Goal: Task Accomplishment & Management: Complete application form

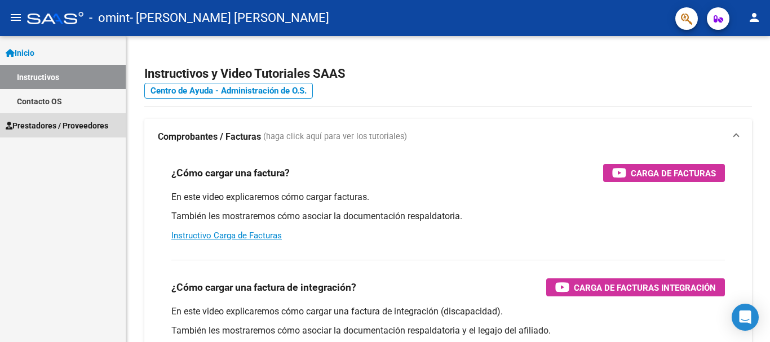
click at [65, 125] on span "Prestadores / Proveedores" at bounding box center [57, 125] width 103 height 12
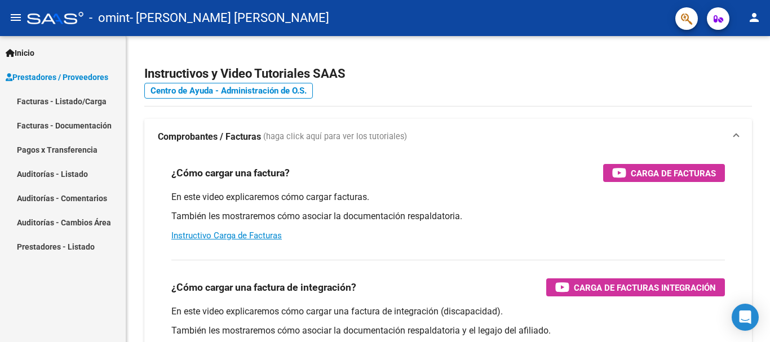
click at [72, 102] on link "Facturas - Listado/Carga" at bounding box center [63, 101] width 126 height 24
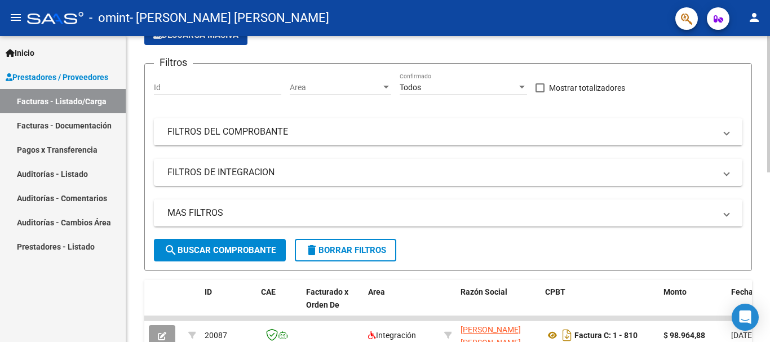
scroll to position [43, 0]
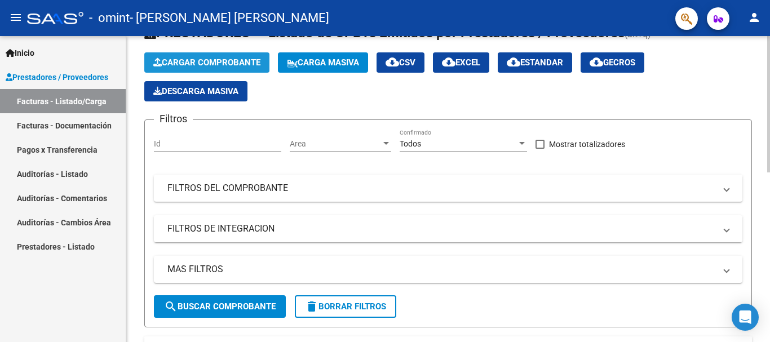
click at [256, 61] on span "Cargar Comprobante" at bounding box center [206, 62] width 107 height 10
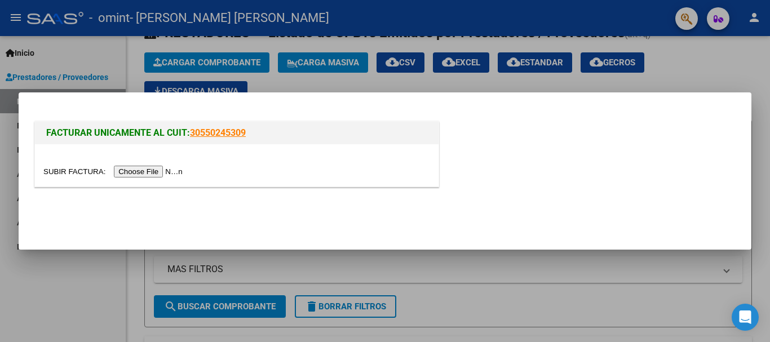
click at [141, 168] on input "file" at bounding box center [114, 172] width 143 height 12
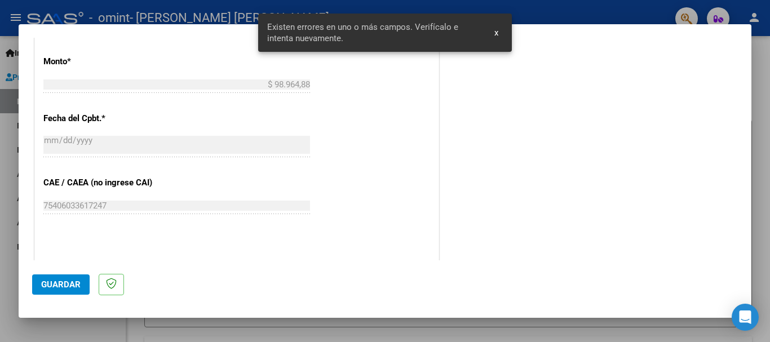
scroll to position [732, 0]
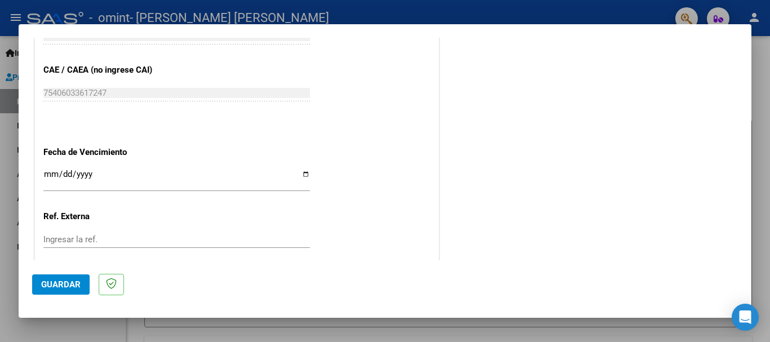
click at [303, 172] on input "Ingresar la fecha" at bounding box center [176, 179] width 266 height 18
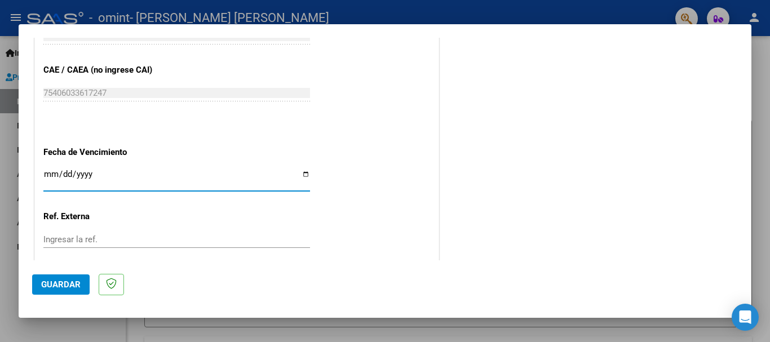
type input "[DATE]"
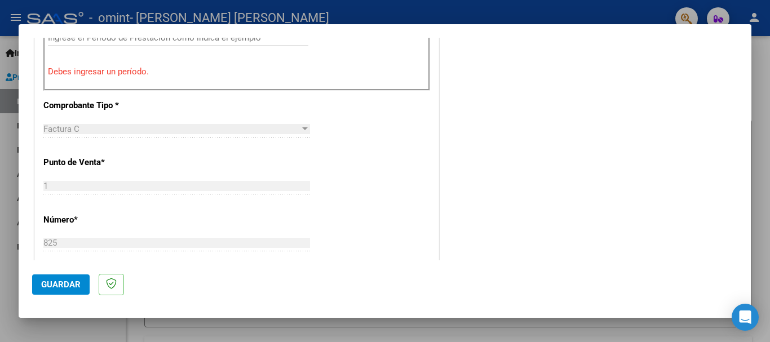
scroll to position [348, 0]
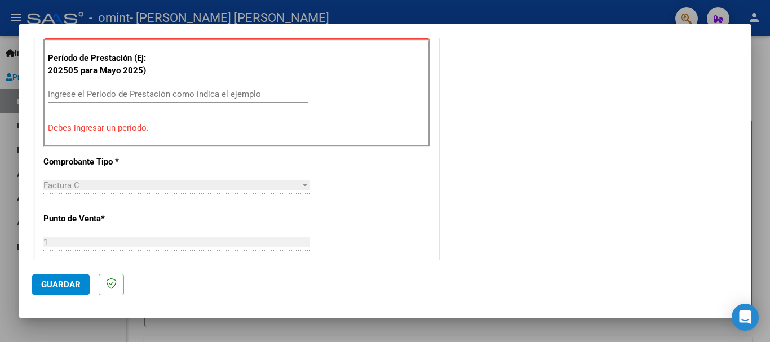
click at [155, 97] on input "Ingrese el Período de Prestación como indica el ejemplo" at bounding box center [178, 94] width 260 height 10
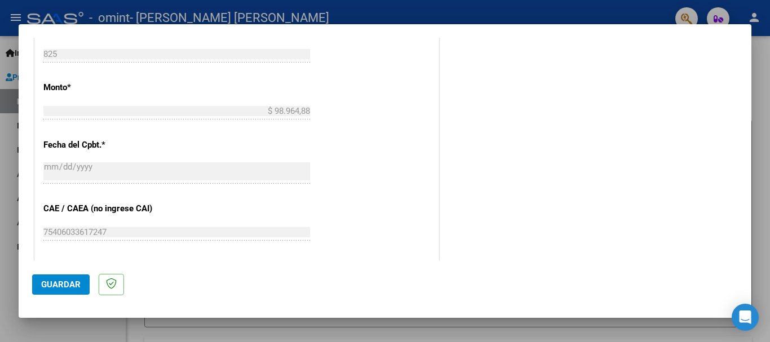
scroll to position [769, 0]
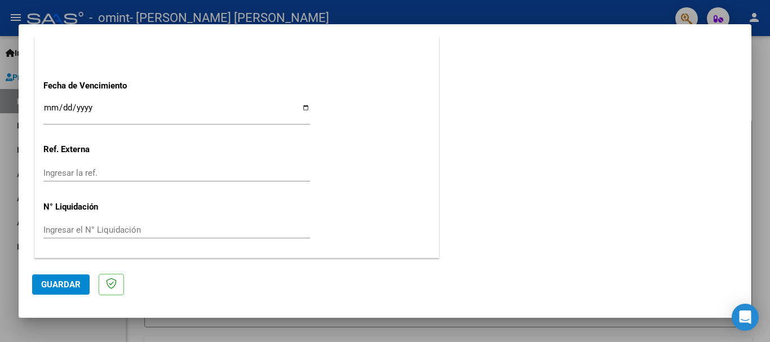
type input "202509"
click at [55, 287] on span "Guardar" at bounding box center [60, 284] width 39 height 10
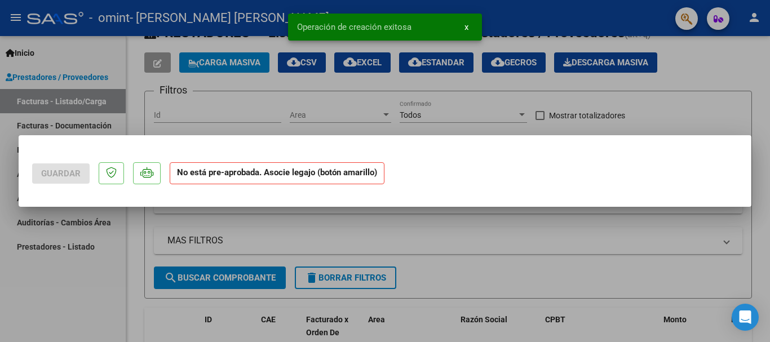
scroll to position [0, 0]
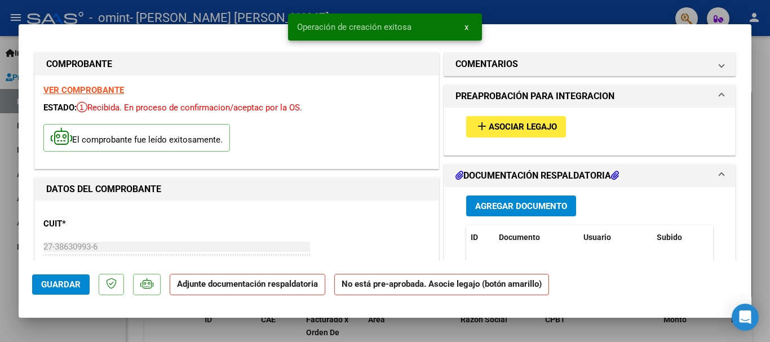
click at [531, 129] on span "Asociar Legajo" at bounding box center [522, 127] width 68 height 10
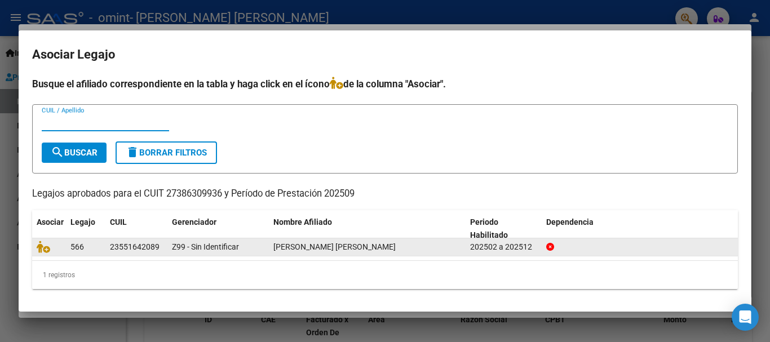
click at [547, 246] on icon at bounding box center [550, 247] width 8 height 8
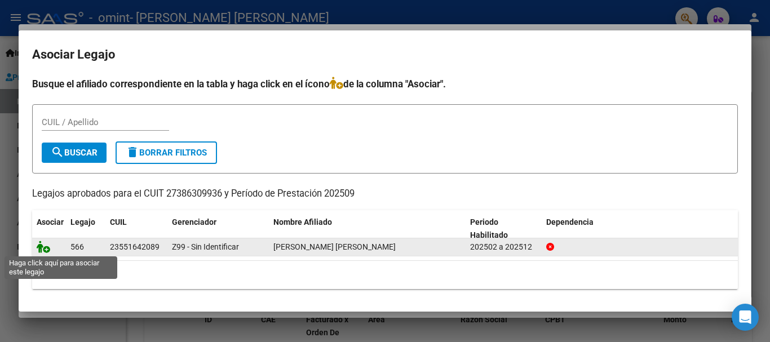
click at [45, 249] on icon at bounding box center [44, 247] width 14 height 12
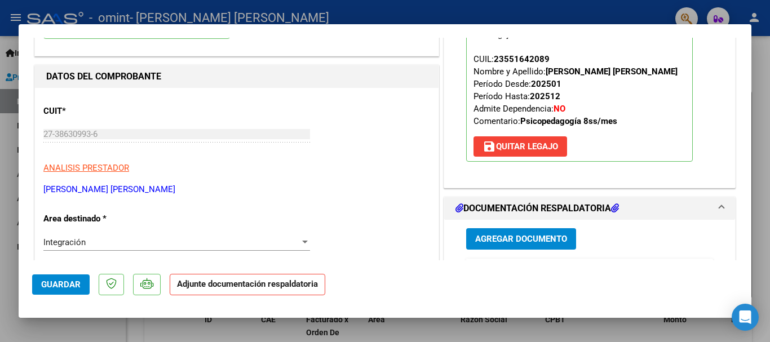
scroll to position [169, 0]
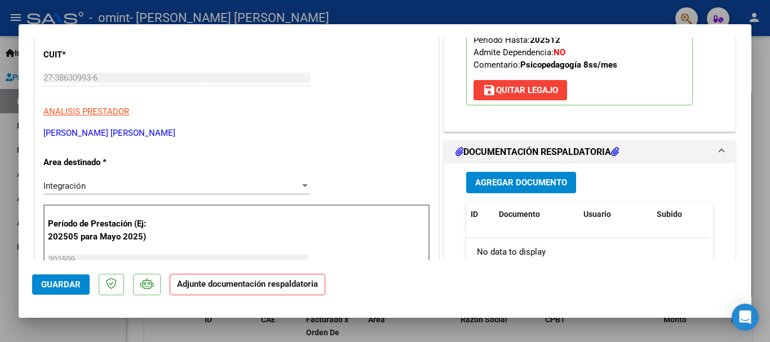
click at [531, 178] on span "Agregar Documento" at bounding box center [521, 183] width 92 height 10
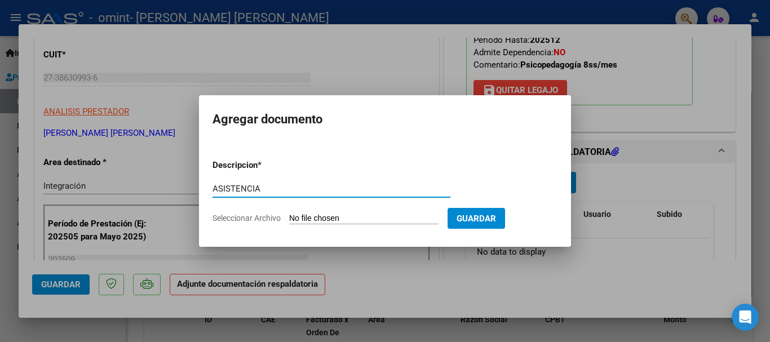
type input "ASISTENCIA"
click at [398, 218] on input "Seleccionar Archivo" at bounding box center [363, 219] width 149 height 11
type input "C:\fakepath\20251007_182634.jpg"
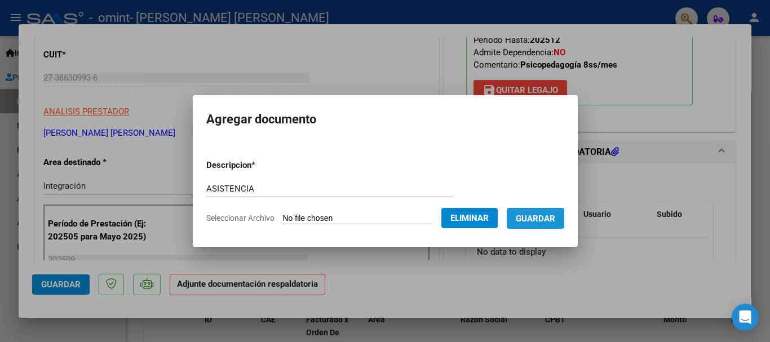
click at [543, 219] on span "Guardar" at bounding box center [534, 219] width 39 height 10
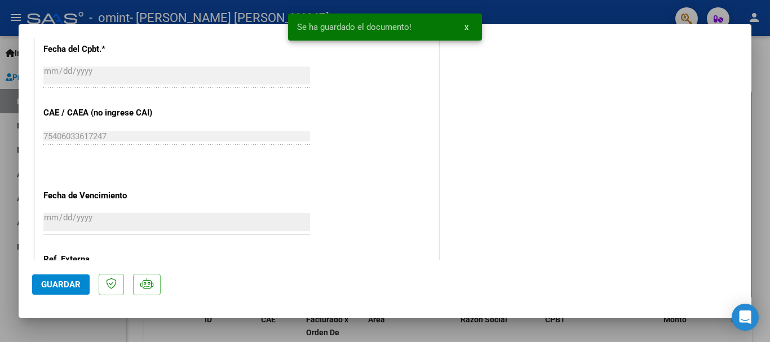
scroll to position [786, 0]
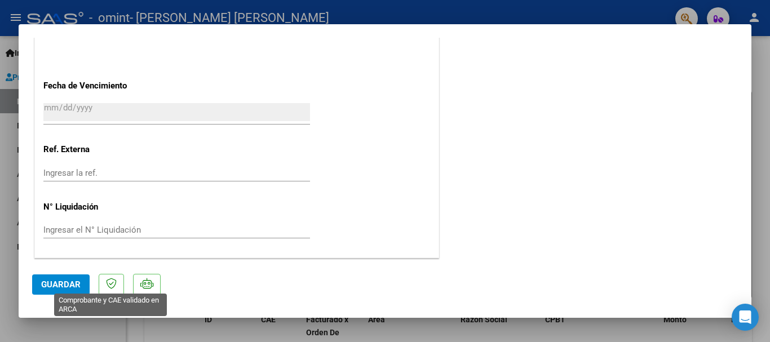
click at [79, 288] on span "Guardar" at bounding box center [60, 284] width 39 height 10
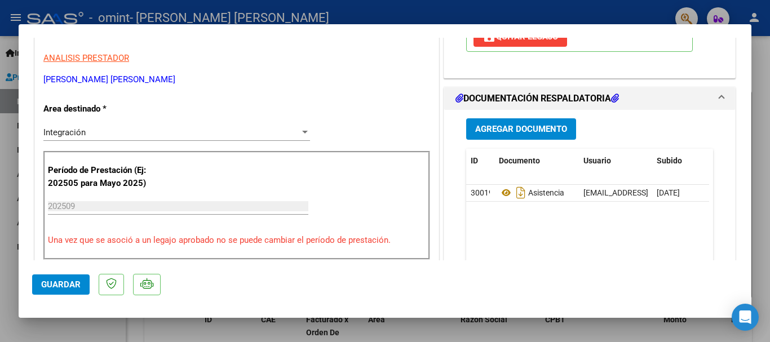
scroll to position [0, 0]
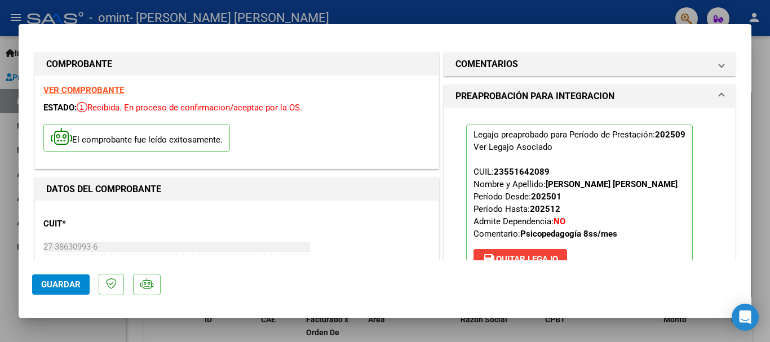
click at [544, 336] on div at bounding box center [385, 171] width 770 height 342
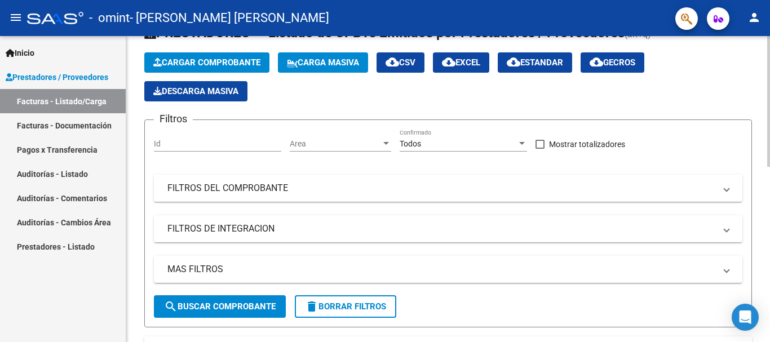
scroll to position [268, 0]
